Goal: Information Seeking & Learning: Learn about a topic

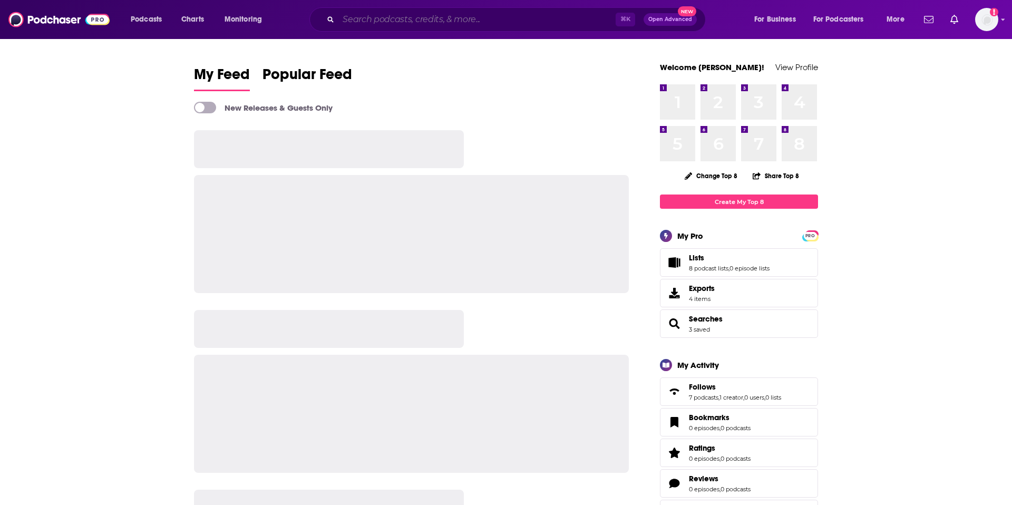
click at [418, 21] on input "Search podcasts, credits, & more..." at bounding box center [476, 19] width 277 height 17
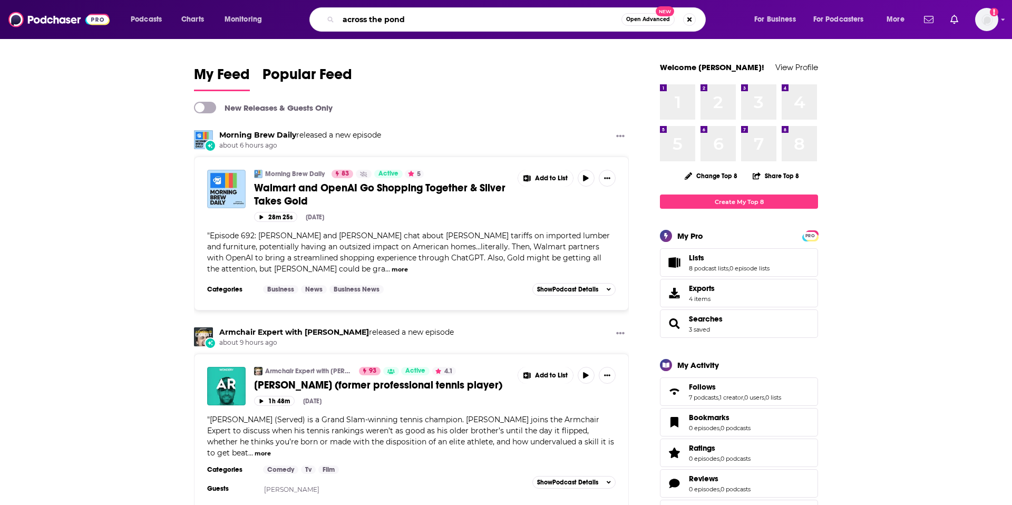
type input "across the pond"
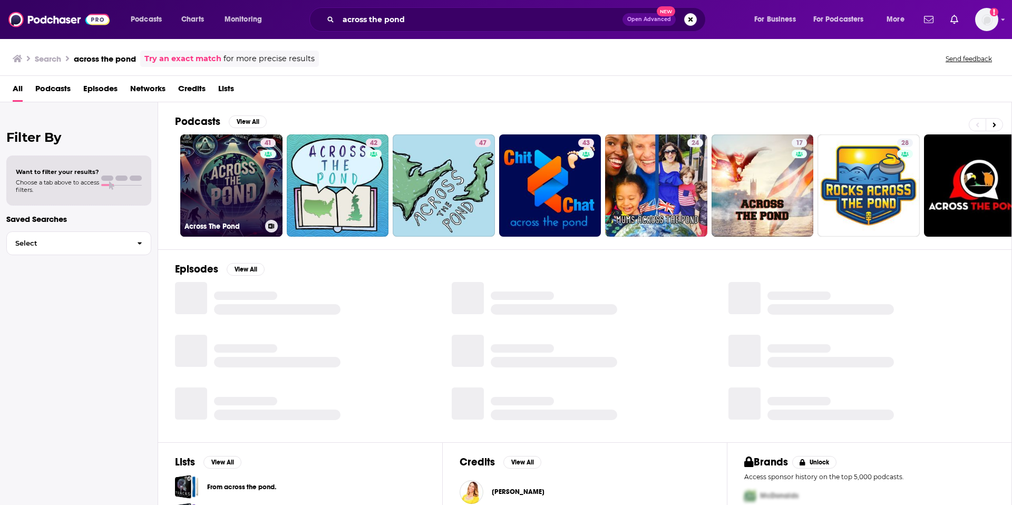
click at [247, 202] on link "41 Across The Pond" at bounding box center [231, 185] width 102 height 102
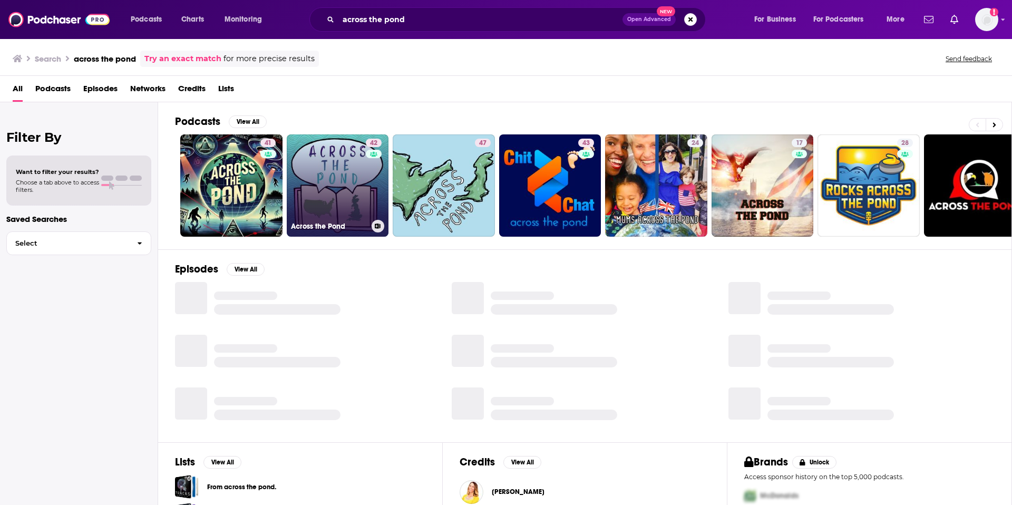
click at [342, 212] on link "42 Across the Pond" at bounding box center [338, 185] width 102 height 102
